Goal: Information Seeking & Learning: Learn about a topic

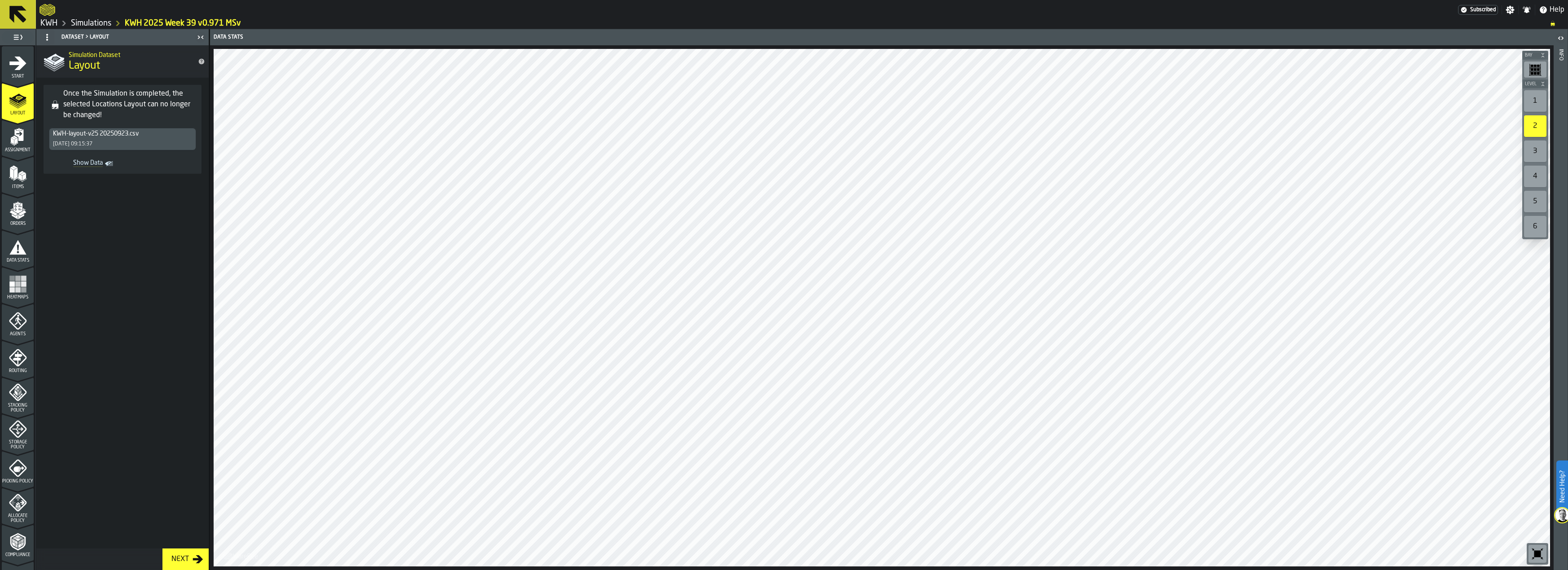
click at [27, 37] on div "button-toggle-Toggle Full Menu" at bounding box center [17, 37] width 32 height 12
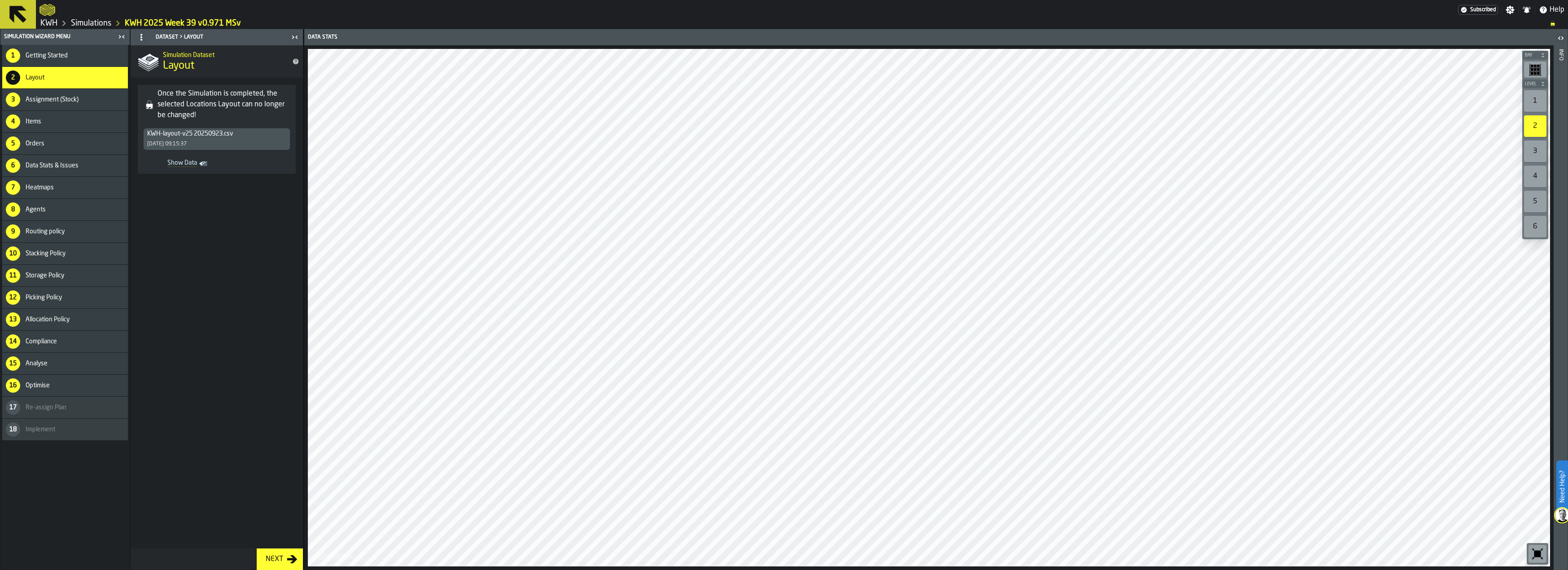
click at [77, 169] on span "Data Stats & Issues" at bounding box center [51, 165] width 53 height 7
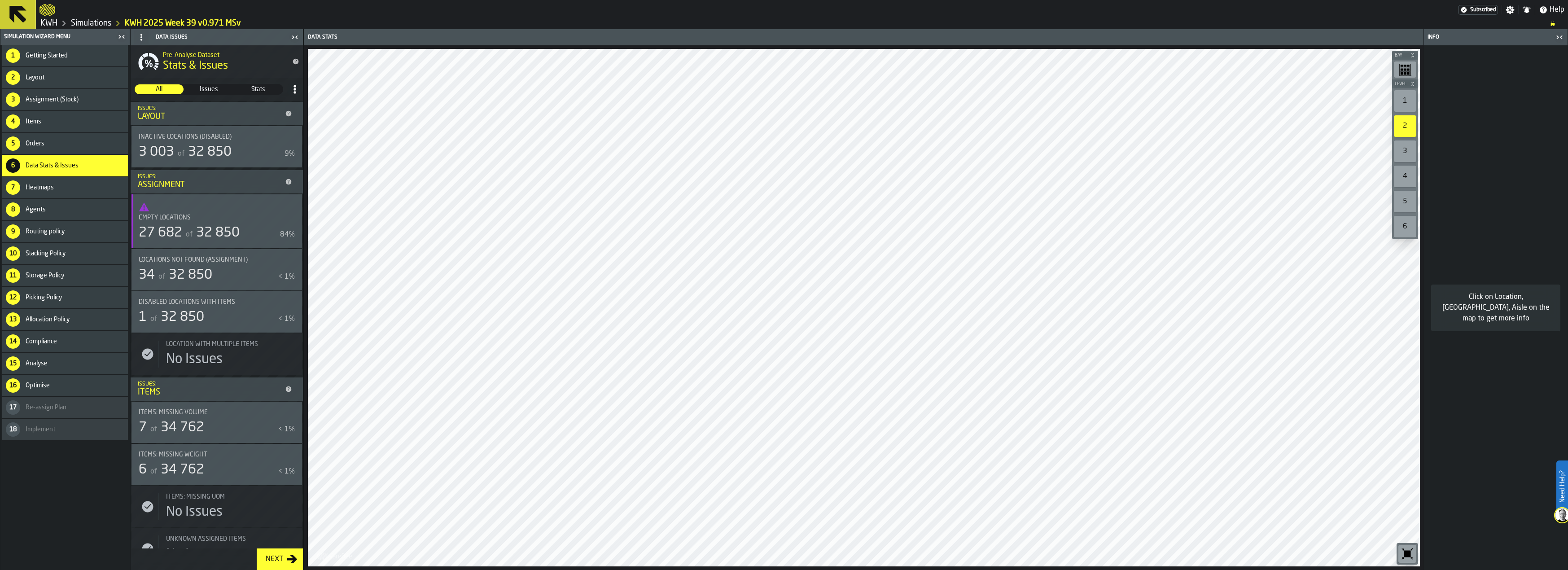
click at [156, 216] on span "Empty locations" at bounding box center [165, 217] width 52 height 7
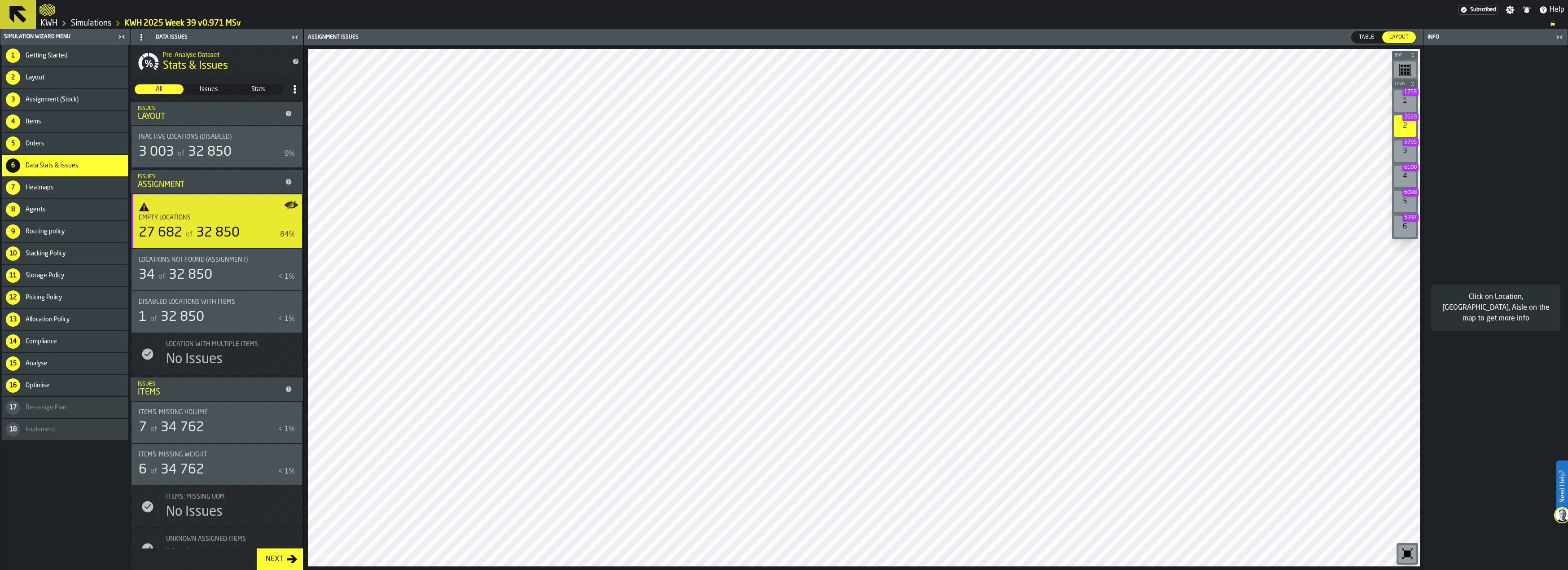
click at [1405, 97] on div "1 1753" at bounding box center [1405, 101] width 22 height 22
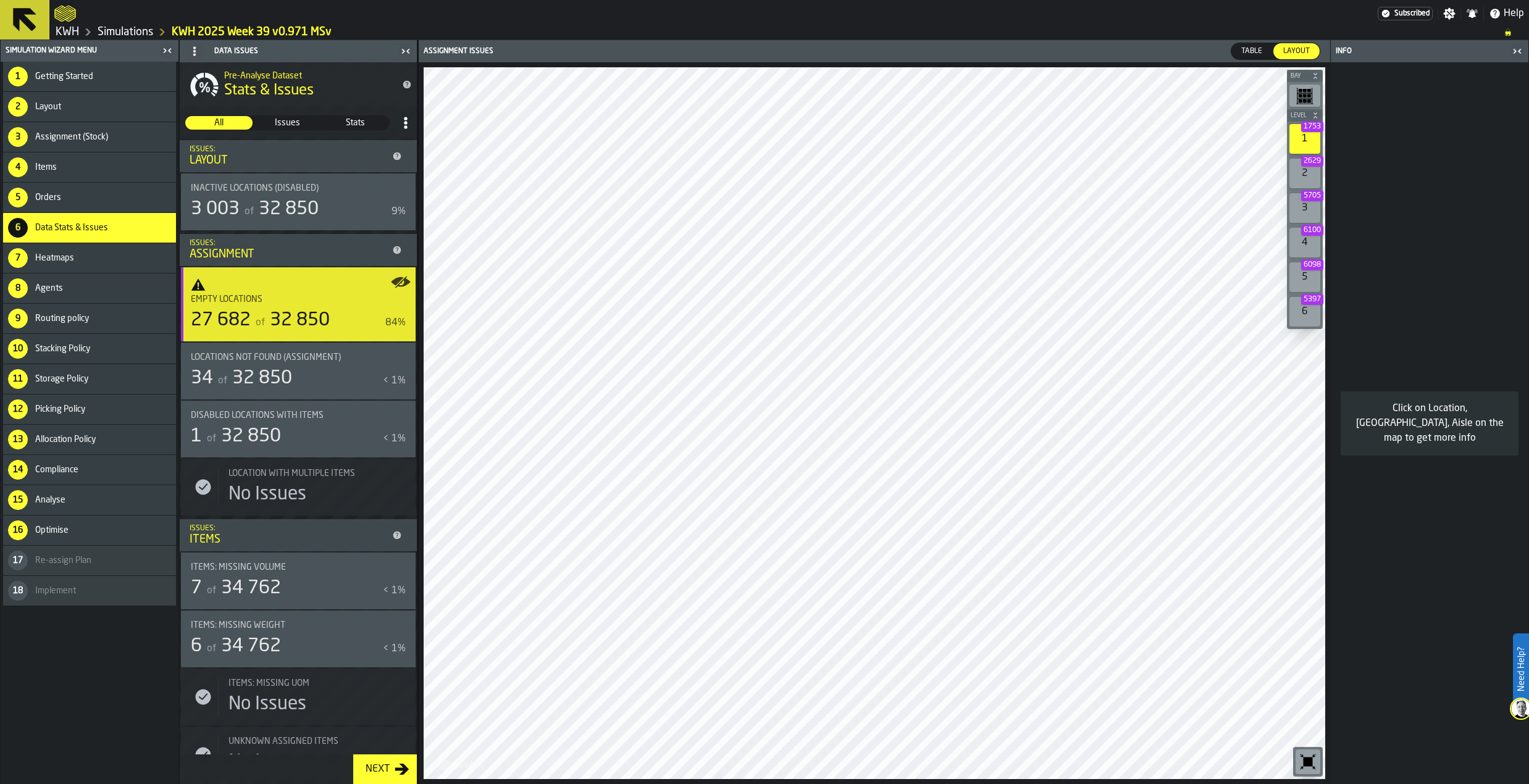
click at [405, 53] on icon "button-toggle-Close me" at bounding box center [406, 51] width 15 height 15
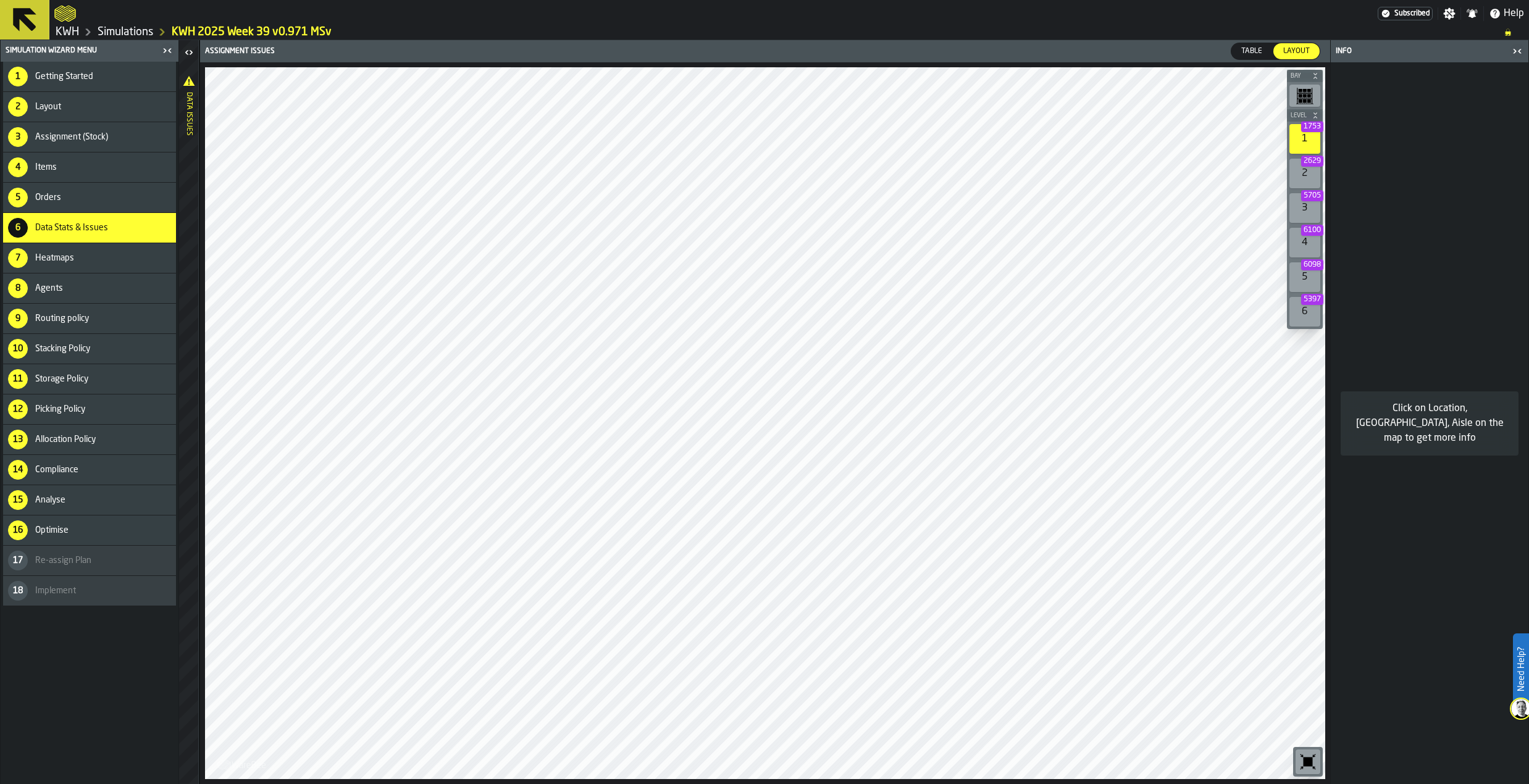
click at [163, 48] on icon "button-toggle-Close me" at bounding box center [167, 50] width 15 height 15
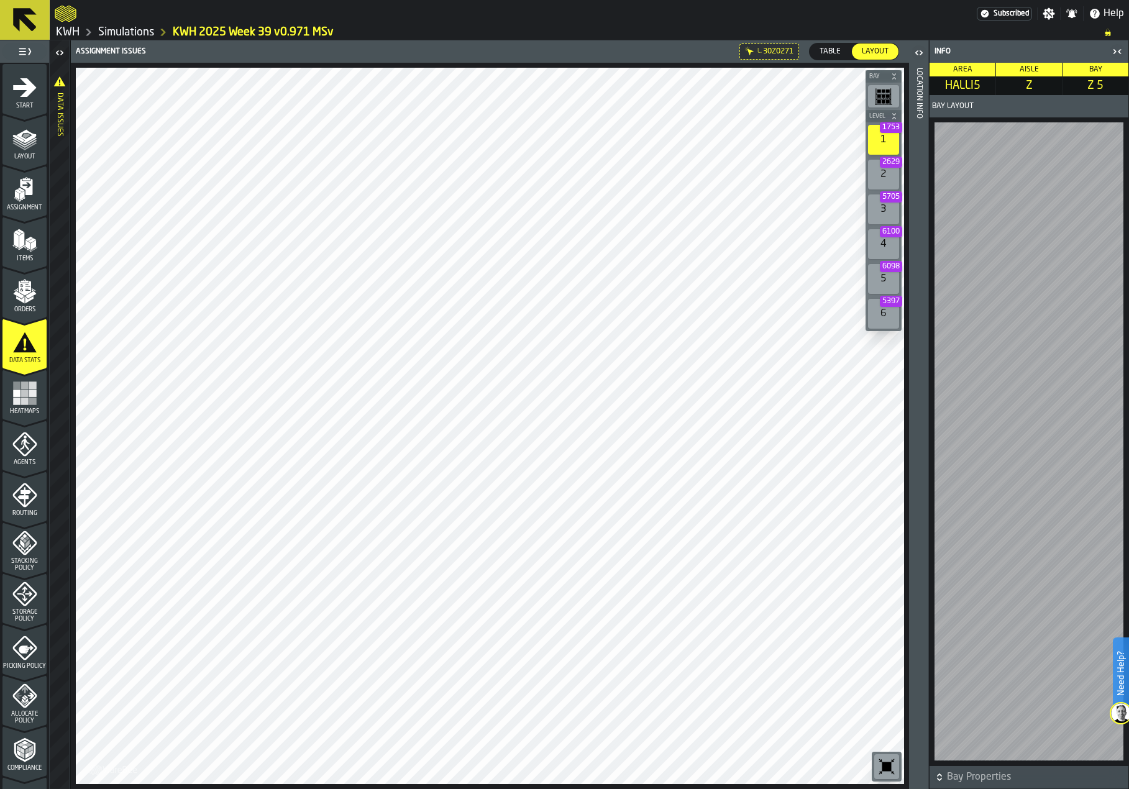
click at [918, 53] on icon "button-toggle-Open" at bounding box center [918, 52] width 15 height 15
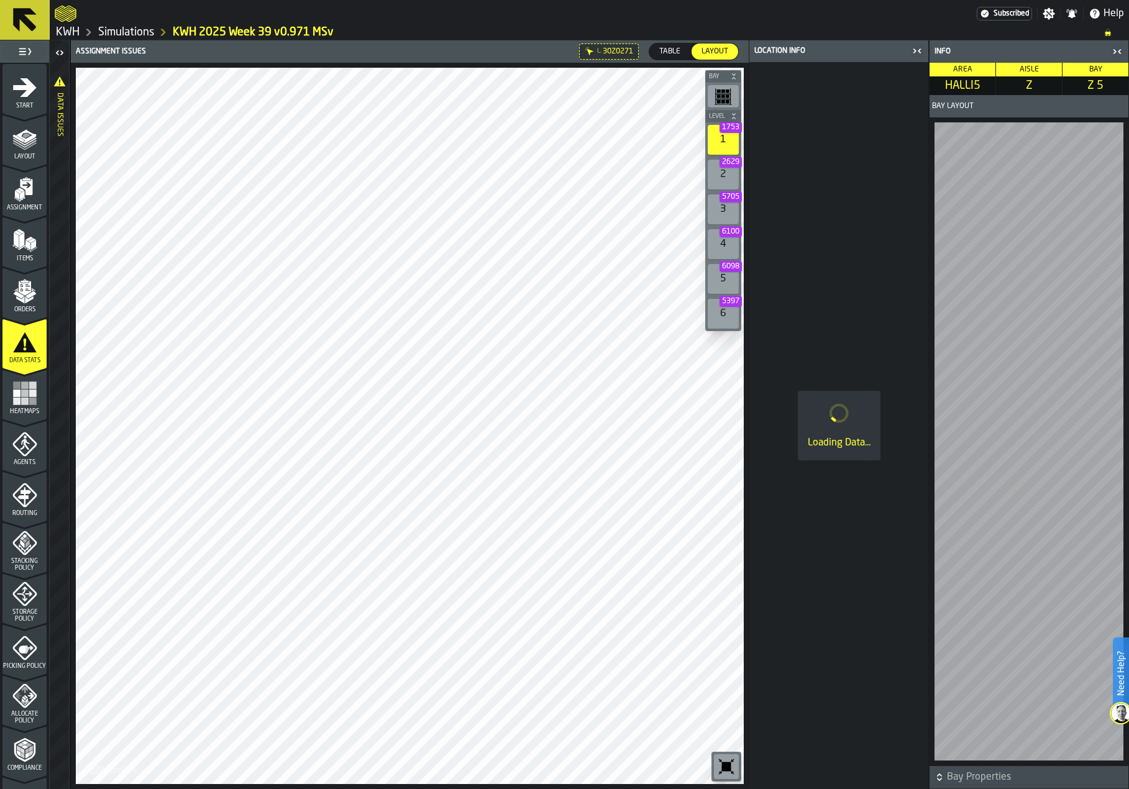
click at [919, 48] on icon "button-toggle-Close me" at bounding box center [916, 50] width 15 height 15
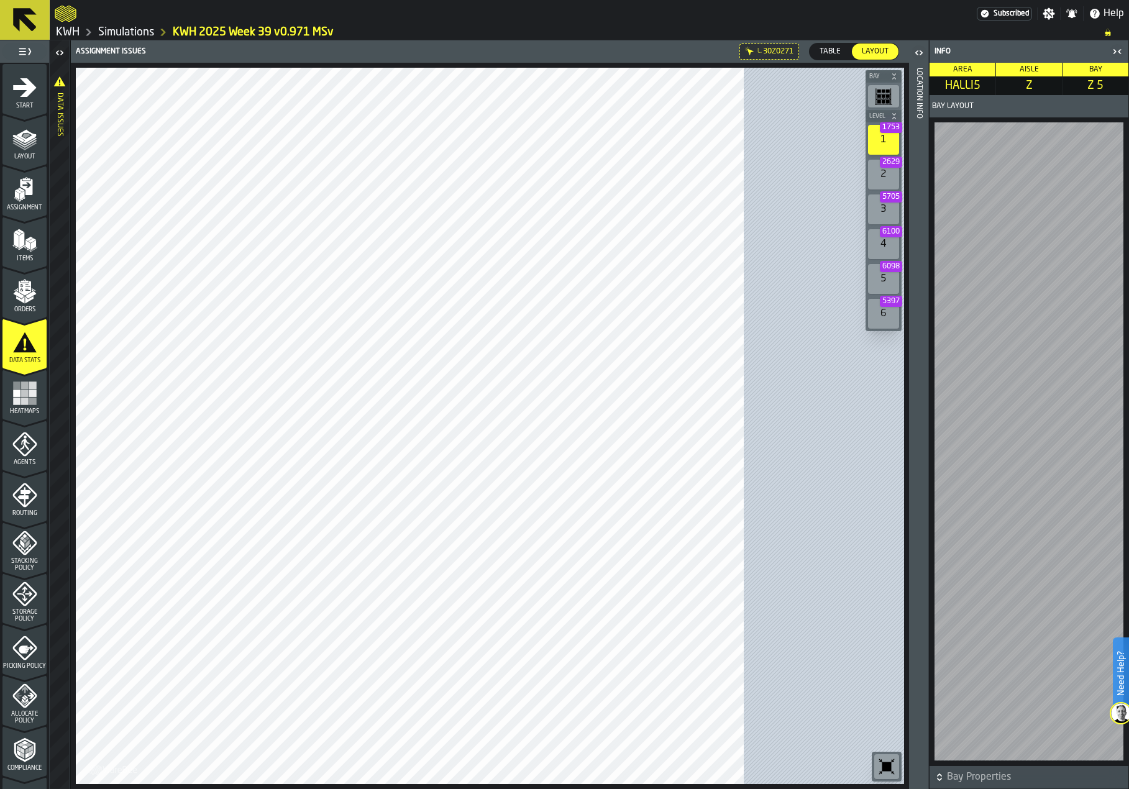
click at [1115, 52] on icon "button-toggle-Close me" at bounding box center [1114, 51] width 3 height 4
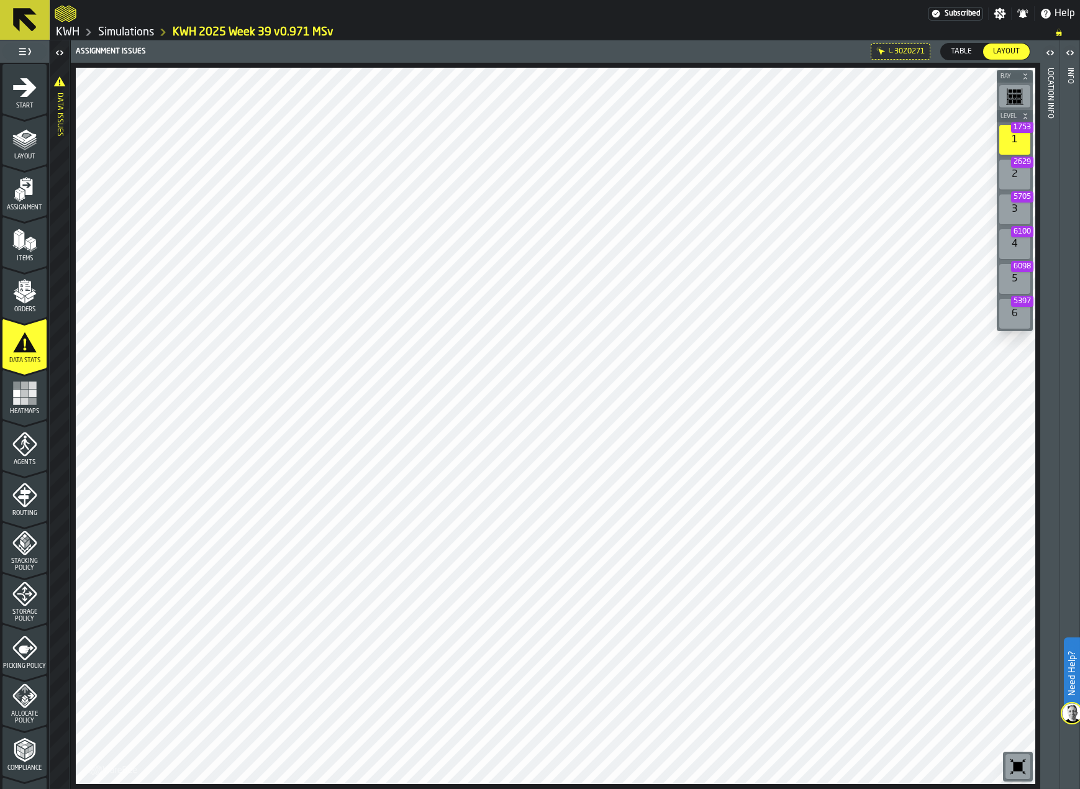
click at [1021, 176] on div "2 2629" at bounding box center [1014, 175] width 31 height 30
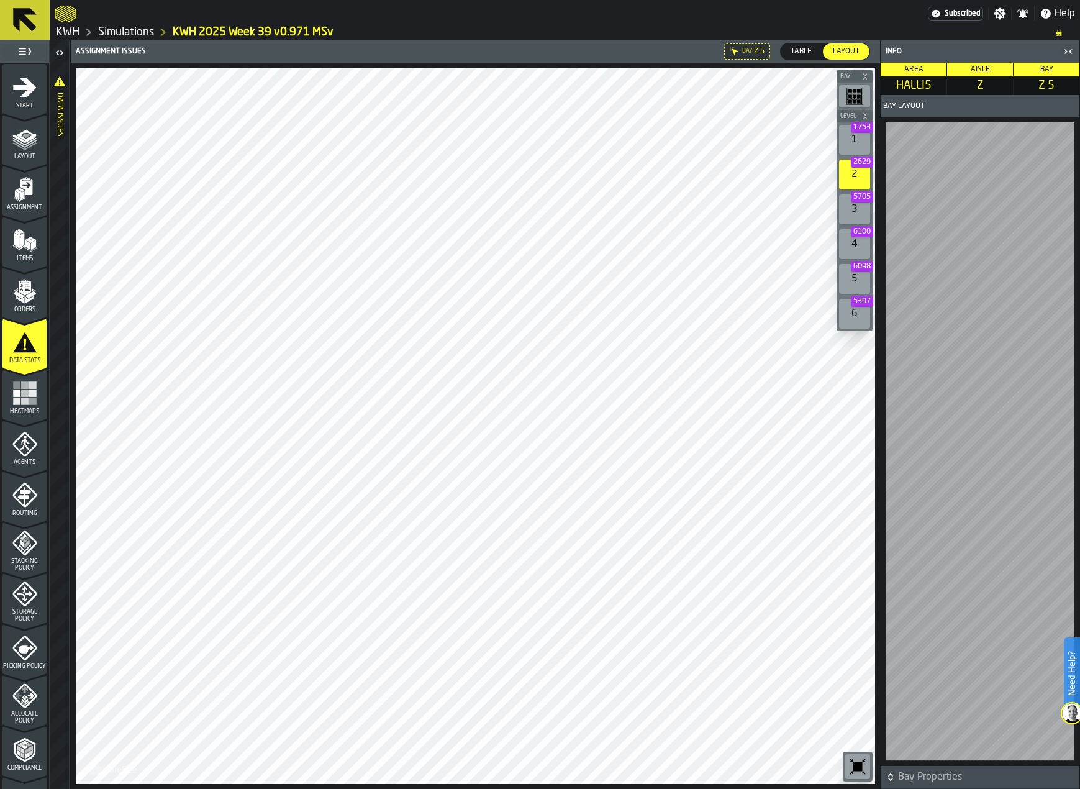
click at [1070, 47] on icon "button-toggle-Close me" at bounding box center [1068, 51] width 15 height 15
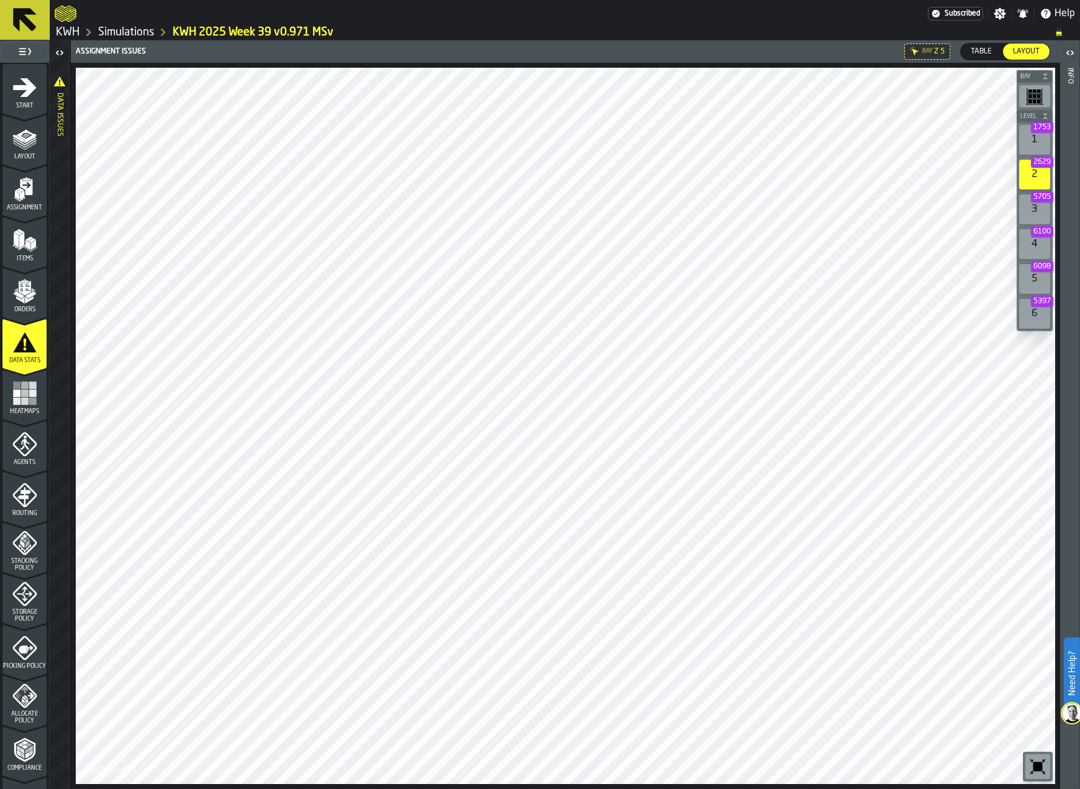
click at [1040, 316] on div "6 5397" at bounding box center [1034, 314] width 31 height 30
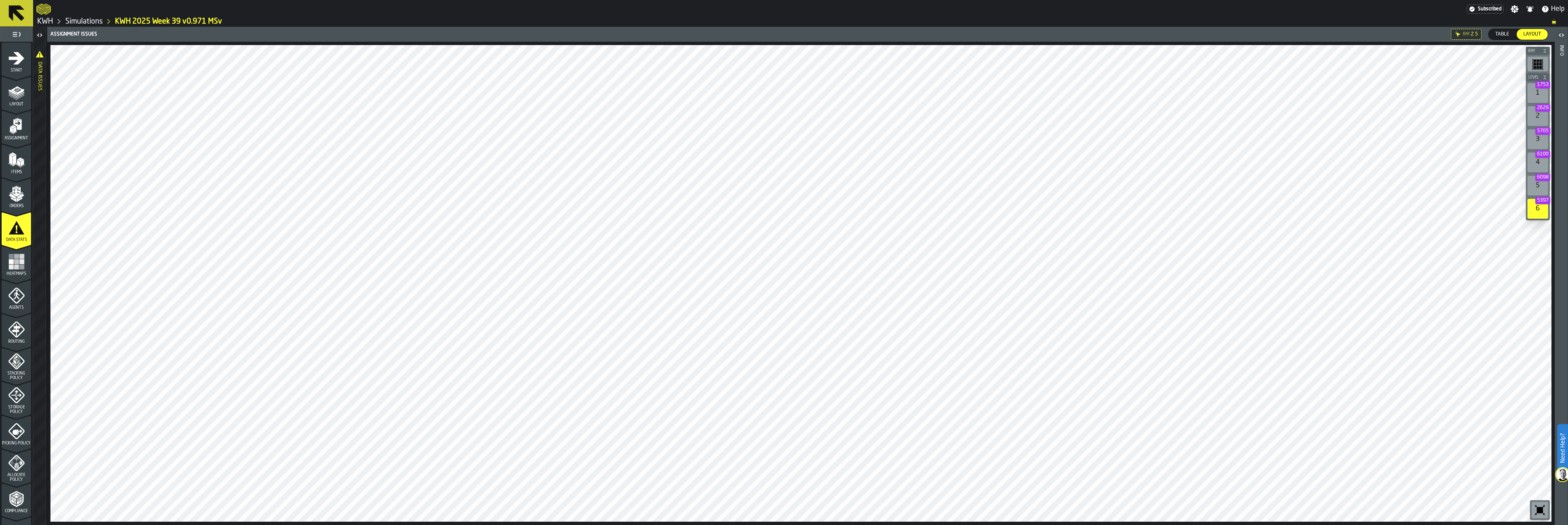
click at [1445, 92] on div "1 1753" at bounding box center [1537, 93] width 21 height 20
click at [15, 231] on icon "menu Data Stats" at bounding box center [17, 228] width 16 height 13
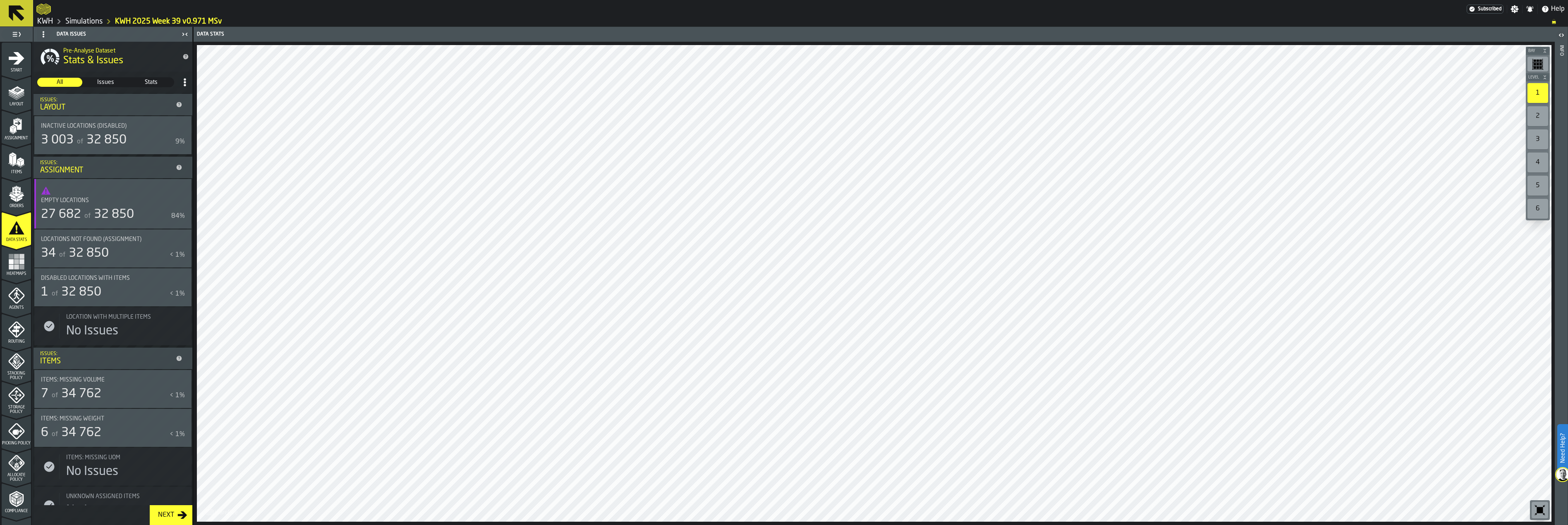
click at [87, 260] on span "32 850" at bounding box center [89, 253] width 40 height 13
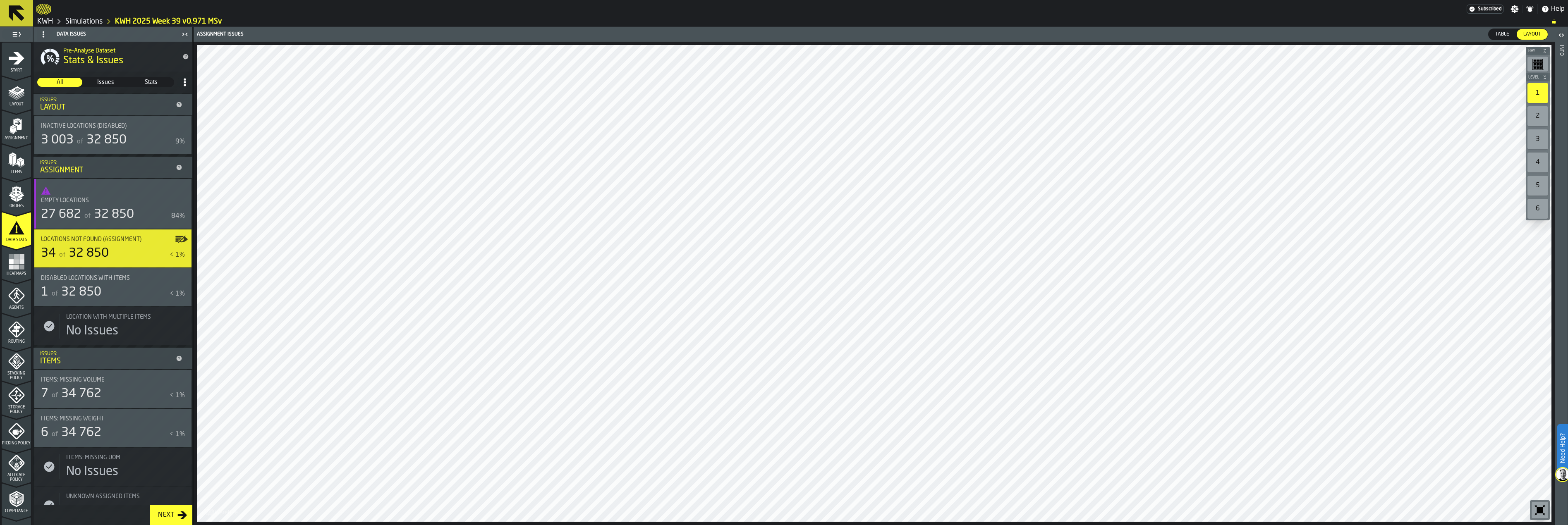
click at [180, 238] on icon "button-toggle-Show on Map" at bounding box center [182, 240] width 13 height 13
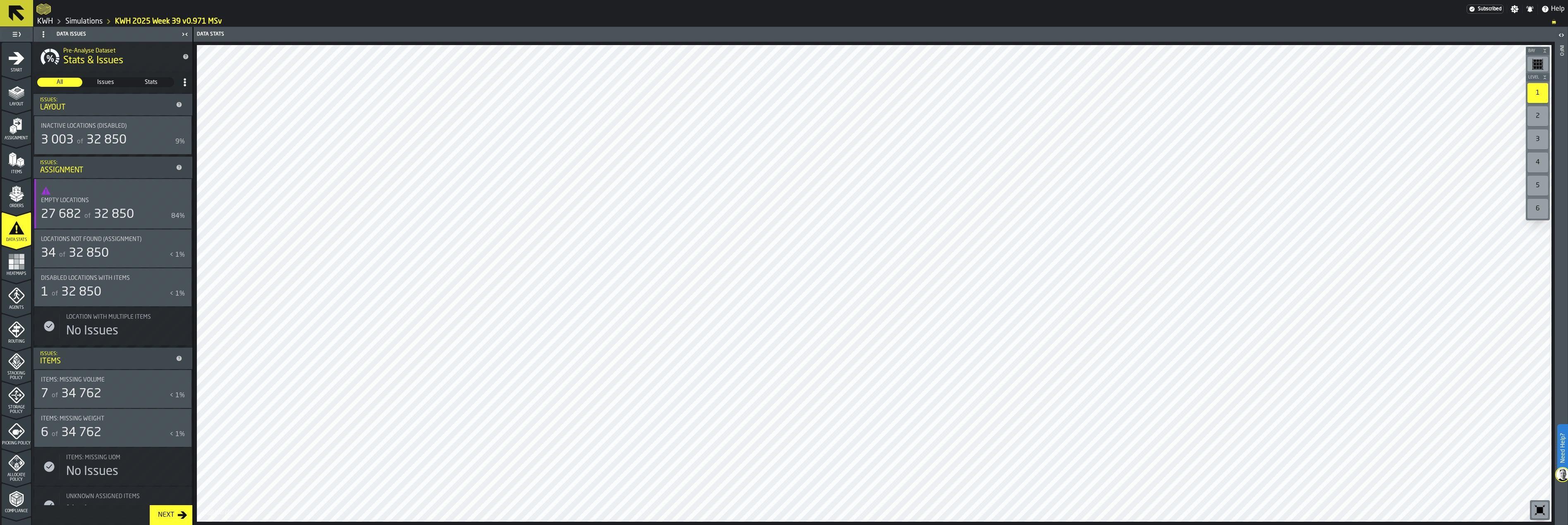
click at [180, 277] on circle "button-toggle-Show on Map" at bounding box center [182, 278] width 3 height 3
click at [1445, 90] on div "1 1" at bounding box center [1537, 93] width 21 height 20
click at [89, 258] on span "32 850" at bounding box center [89, 253] width 40 height 13
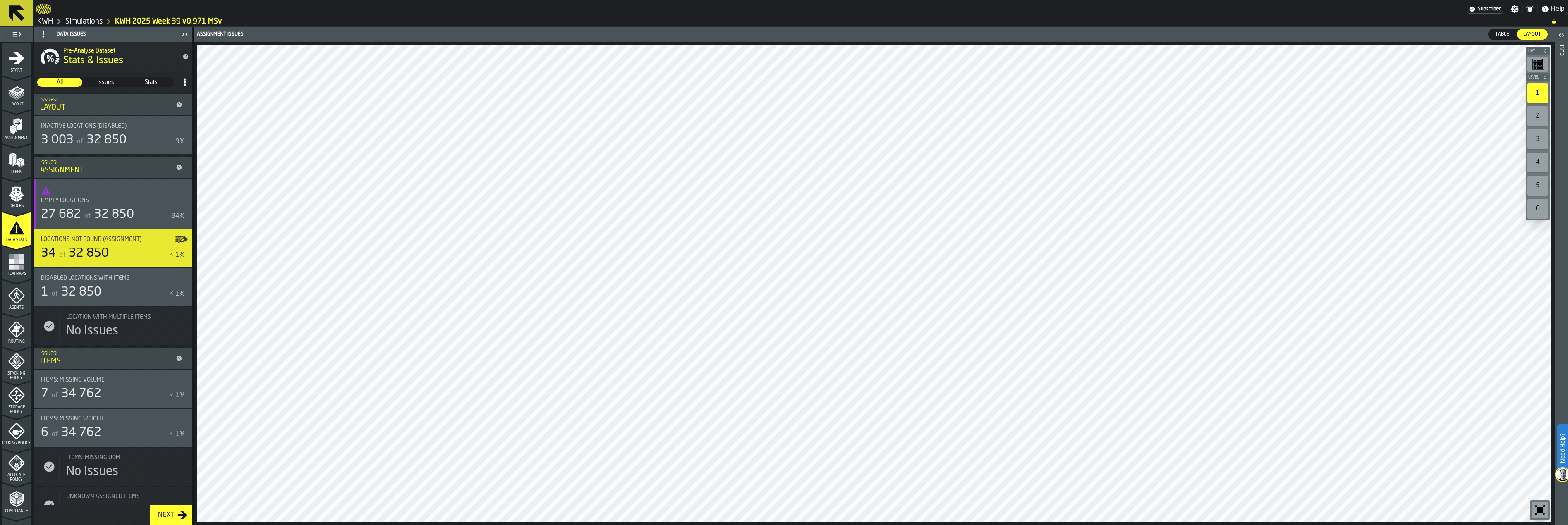
click at [97, 393] on span "34 762" at bounding box center [81, 394] width 40 height 13
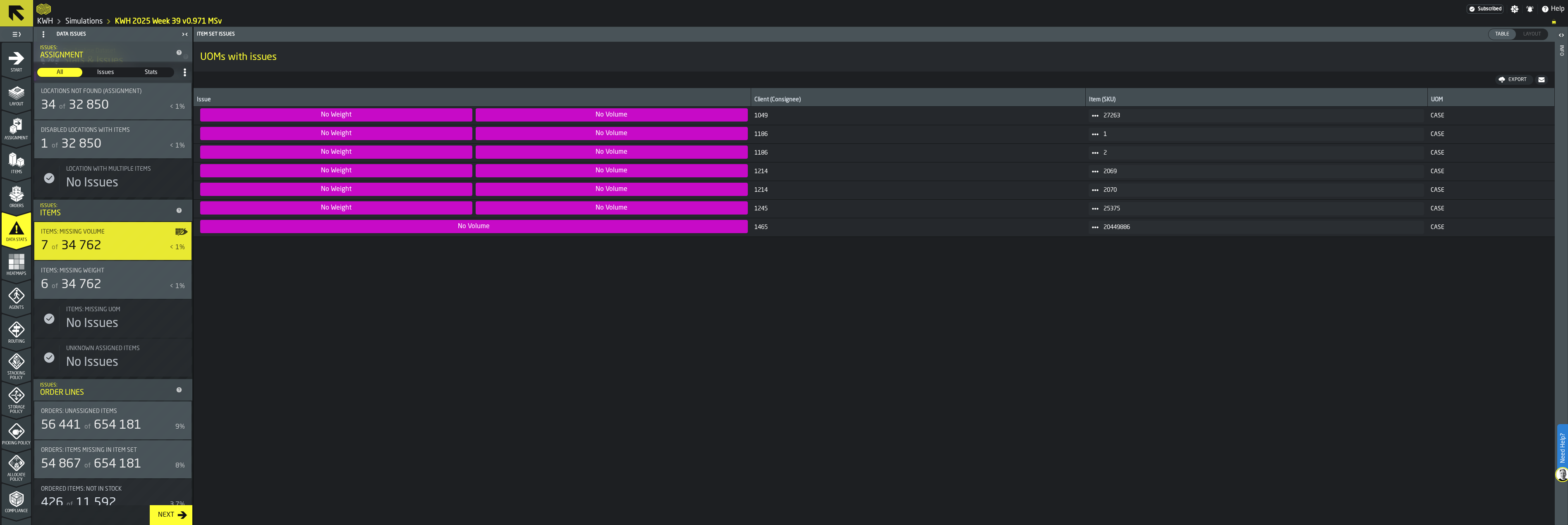
scroll to position [165, 0]
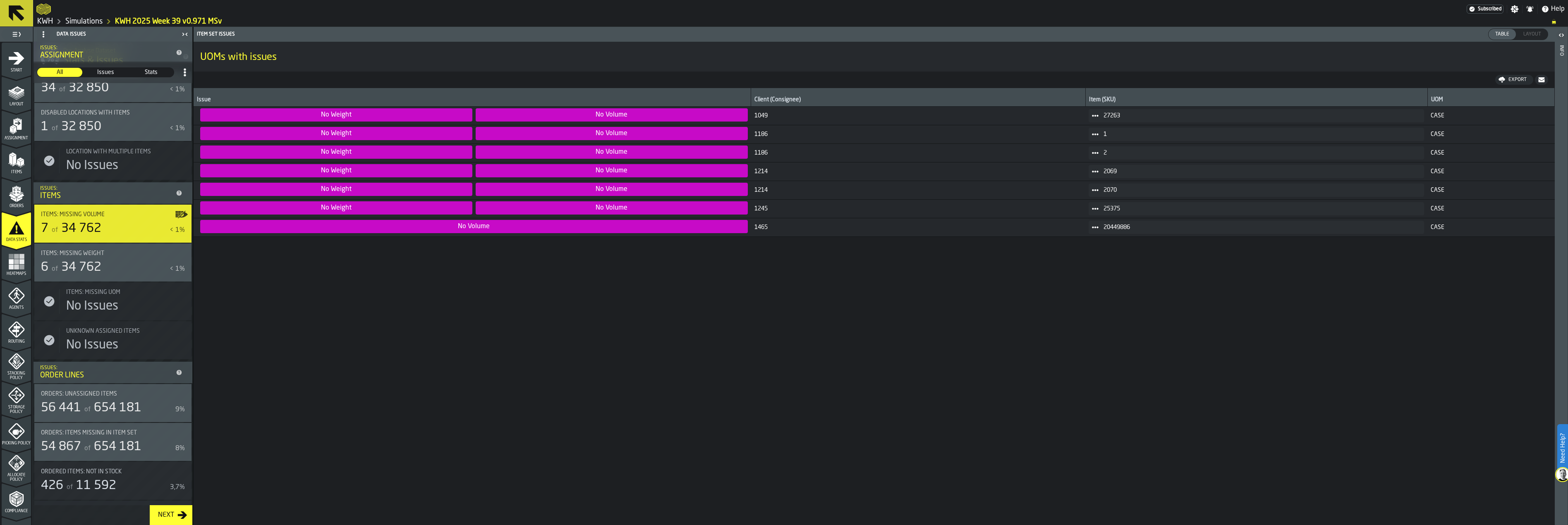
click at [103, 402] on div "Orders: Unassigned Items 56 441 of 654 181 9%" at bounding box center [113, 403] width 144 height 25
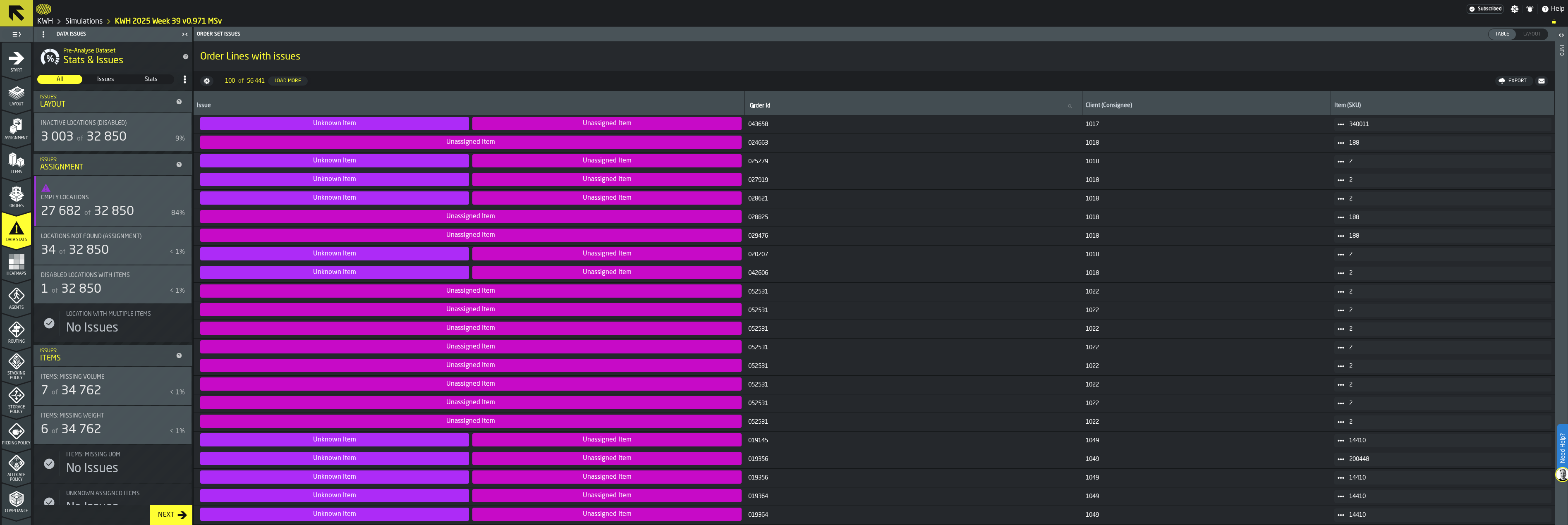
scroll to position [0, 0]
click at [87, 257] on span "32 850" at bounding box center [89, 253] width 40 height 13
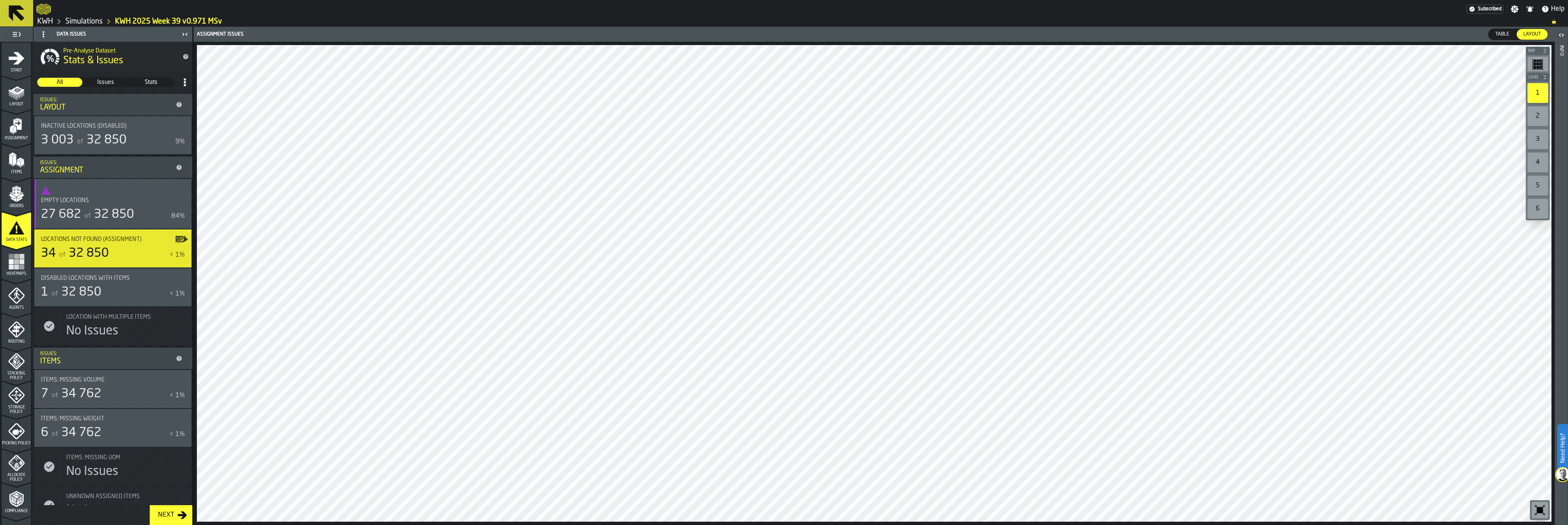
click at [178, 238] on rect "button-toggle-Show on Map" at bounding box center [180, 238] width 3 height 1
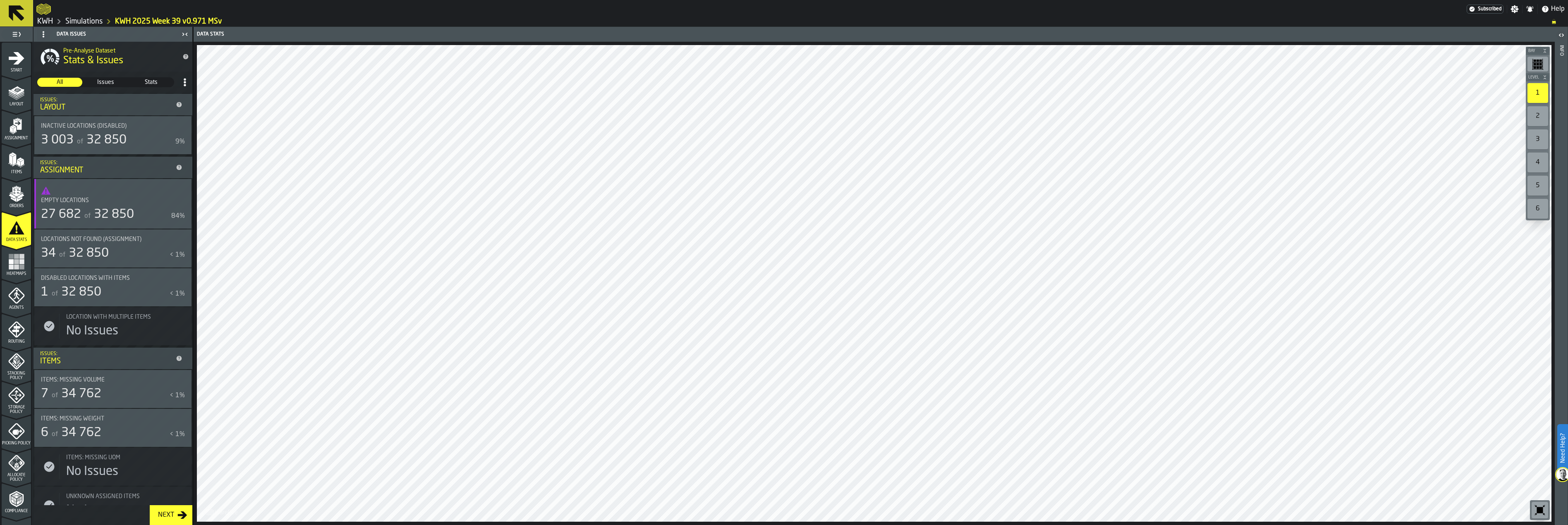
drag, startPoint x: 180, startPoint y: 238, endPoint x: 170, endPoint y: 322, distance: 84.6
click at [180, 238] on icon "button-toggle-Show on Map" at bounding box center [182, 240] width 13 height 13
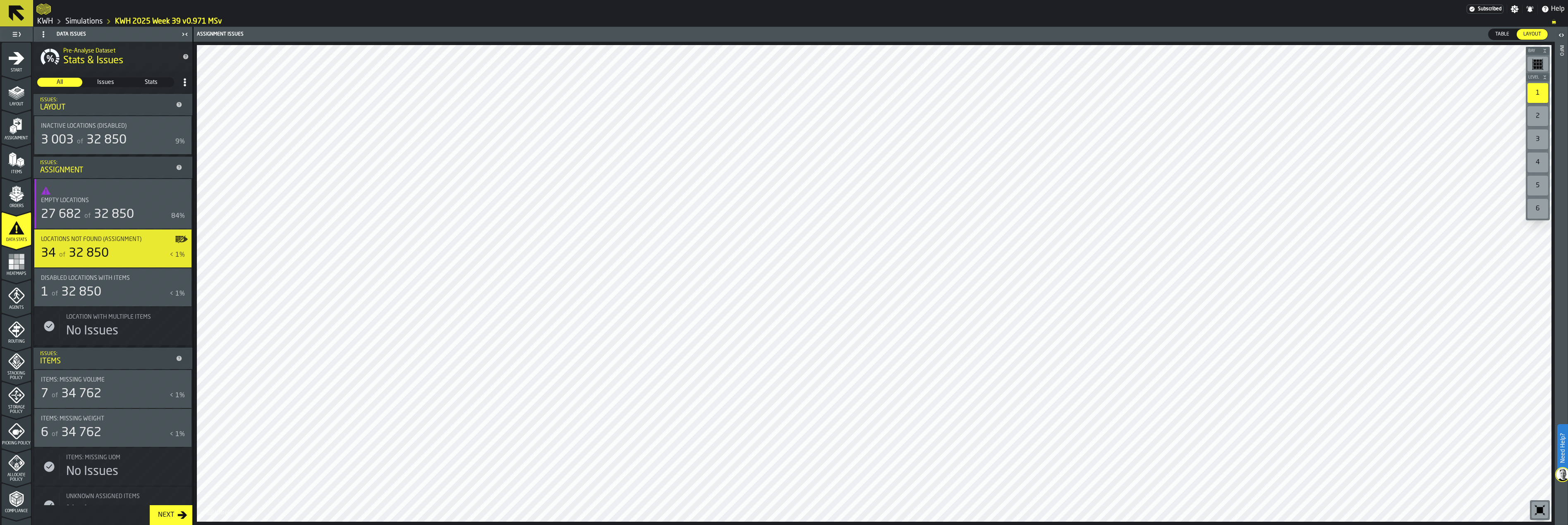
click at [178, 238] on rect "button-toggle-Show on Map" at bounding box center [180, 238] width 3 height 1
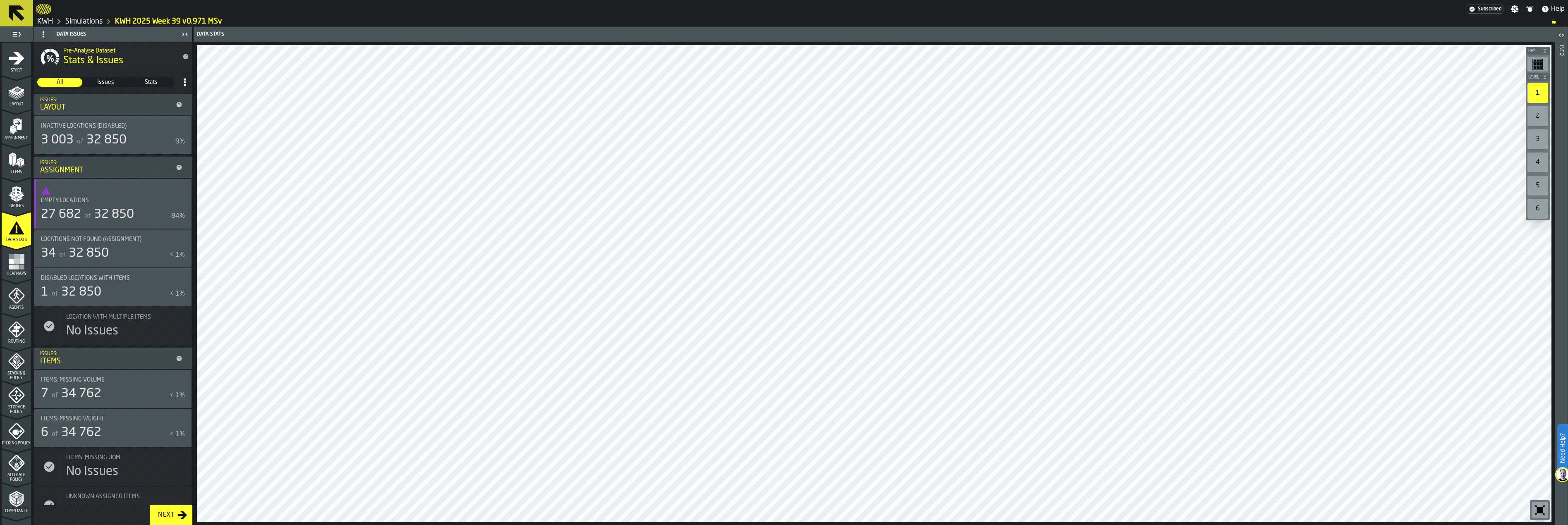
click at [177, 238] on icon "button-toggle-Show on Map" at bounding box center [180, 239] width 9 height 6
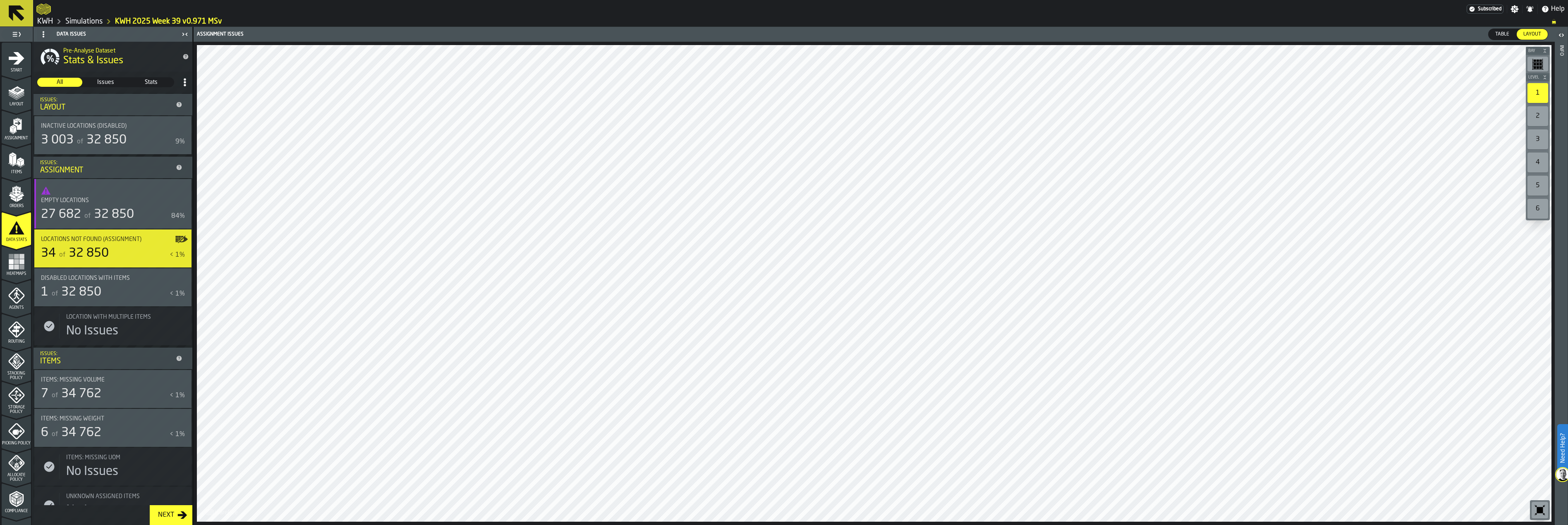
click at [1445, 32] on span "Table" at bounding box center [1502, 34] width 21 height 7
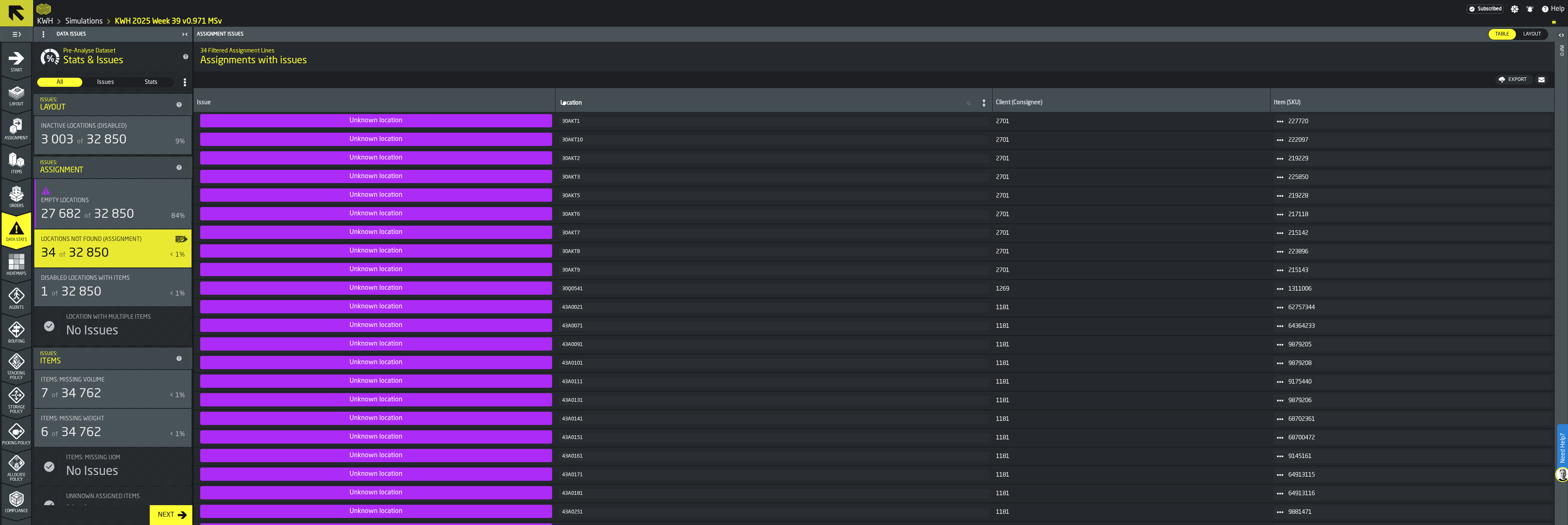
click at [562, 289] on div "30Q0541" at bounding box center [774, 289] width 424 height 6
click at [24, 96] on div "Layout" at bounding box center [16, 95] width 29 height 23
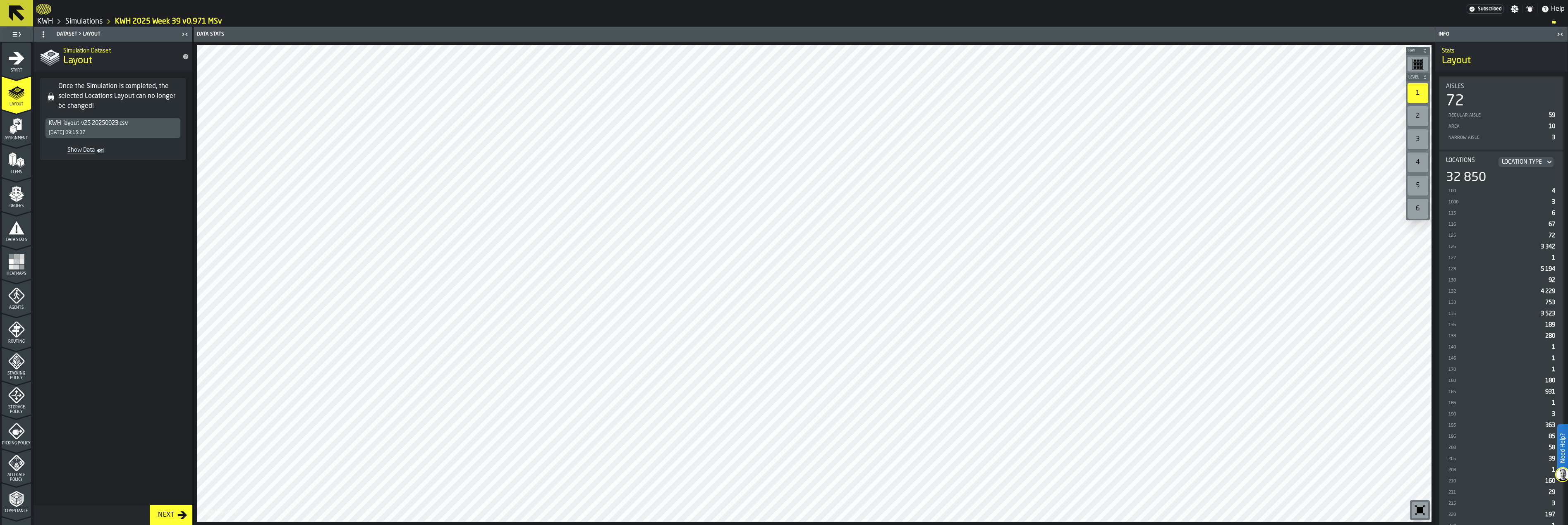
click at [19, 223] on icon "menu Data Stats" at bounding box center [16, 228] width 17 height 17
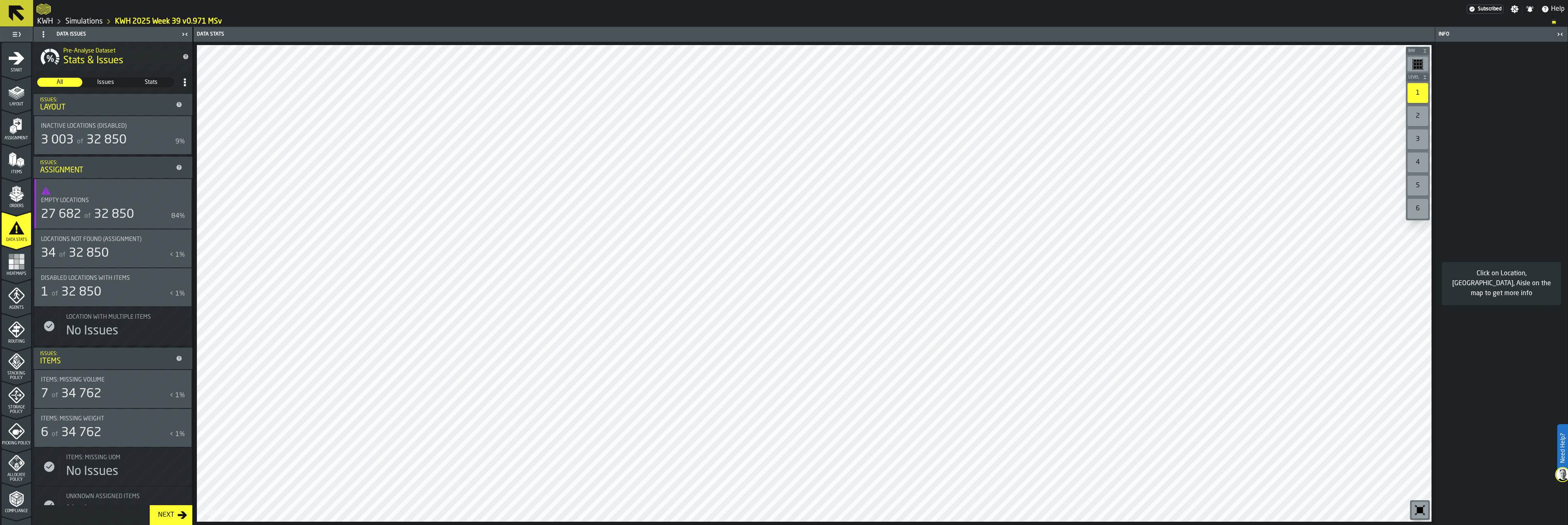
click at [81, 221] on div "27 682" at bounding box center [61, 214] width 40 height 15
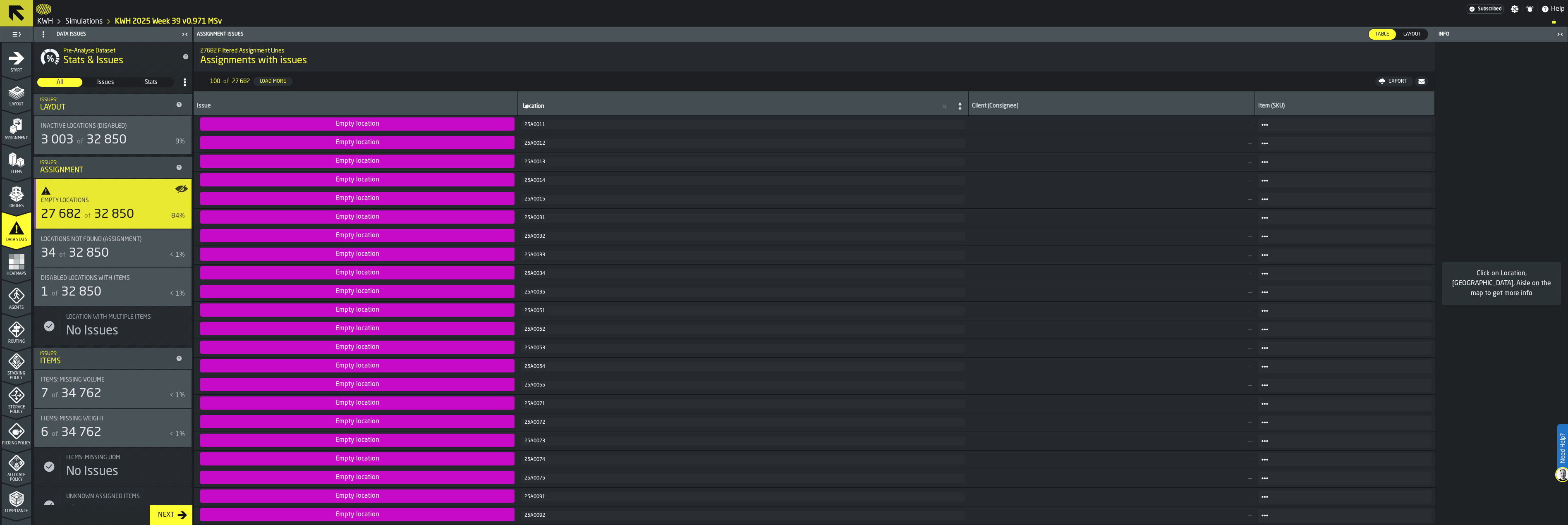
click at [90, 254] on span "32 850" at bounding box center [89, 253] width 40 height 13
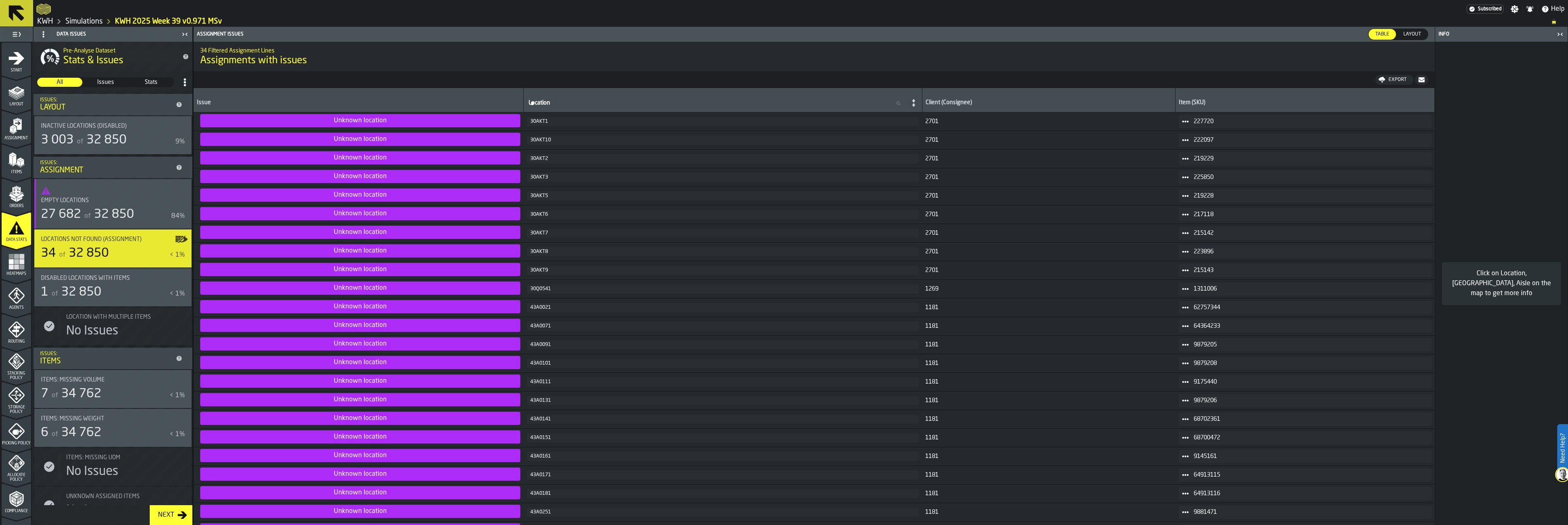
click at [1206, 287] on span "1311006" at bounding box center [1309, 289] width 231 height 7
click at [1188, 286] on icon at bounding box center [1185, 289] width 7 height 7
click at [1445, 306] on div "Click on Location, [GEOGRAPHIC_DATA], Aisle on the map to get more info" at bounding box center [1501, 283] width 132 height 483
click at [105, 81] on span "Issues" at bounding box center [105, 82] width 44 height 8
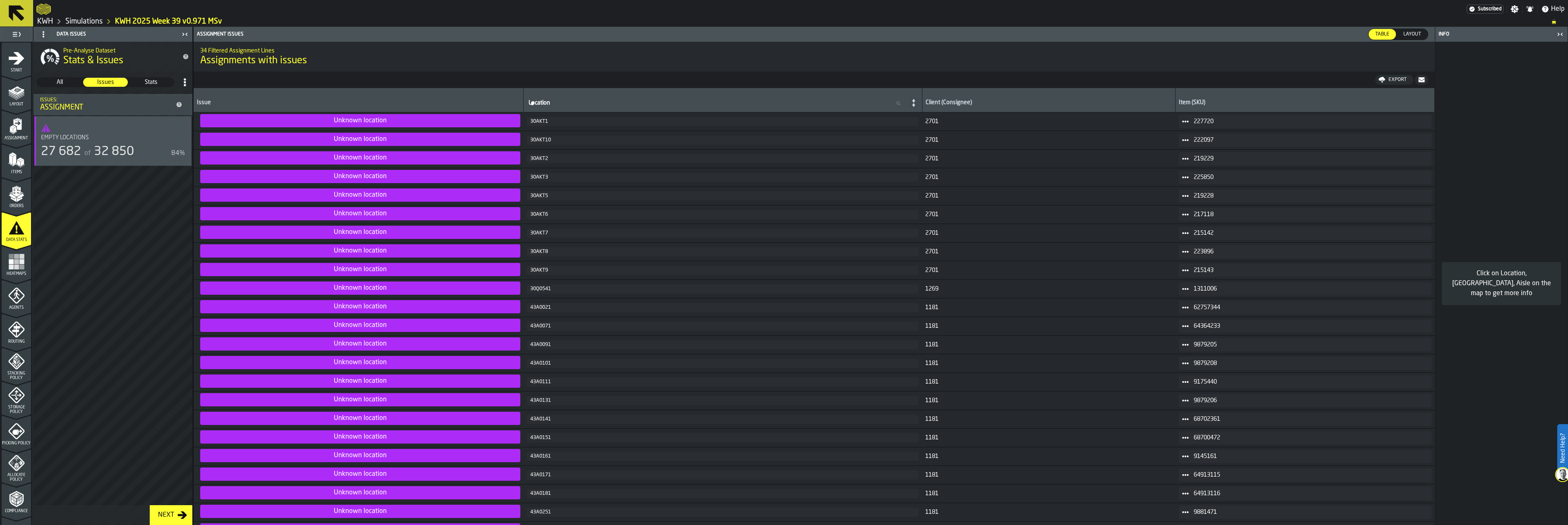
click at [71, 81] on span "All" at bounding box center [60, 82] width 44 height 8
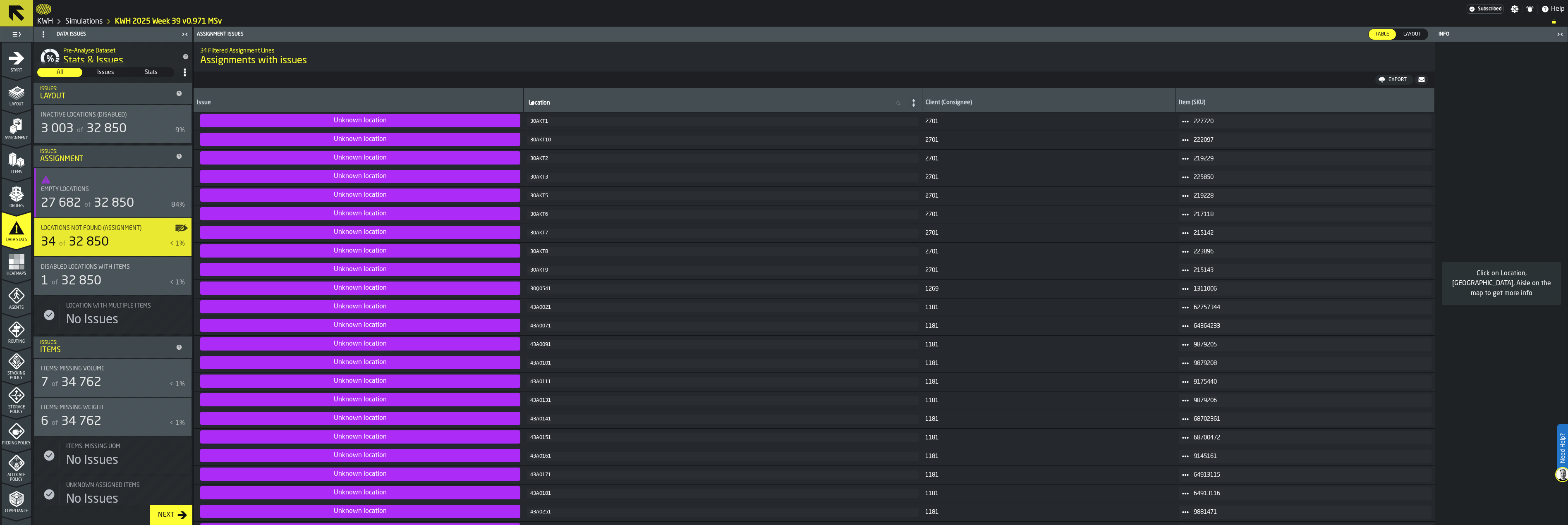
scroll to position [0, 0]
